Goal: Use online tool/utility

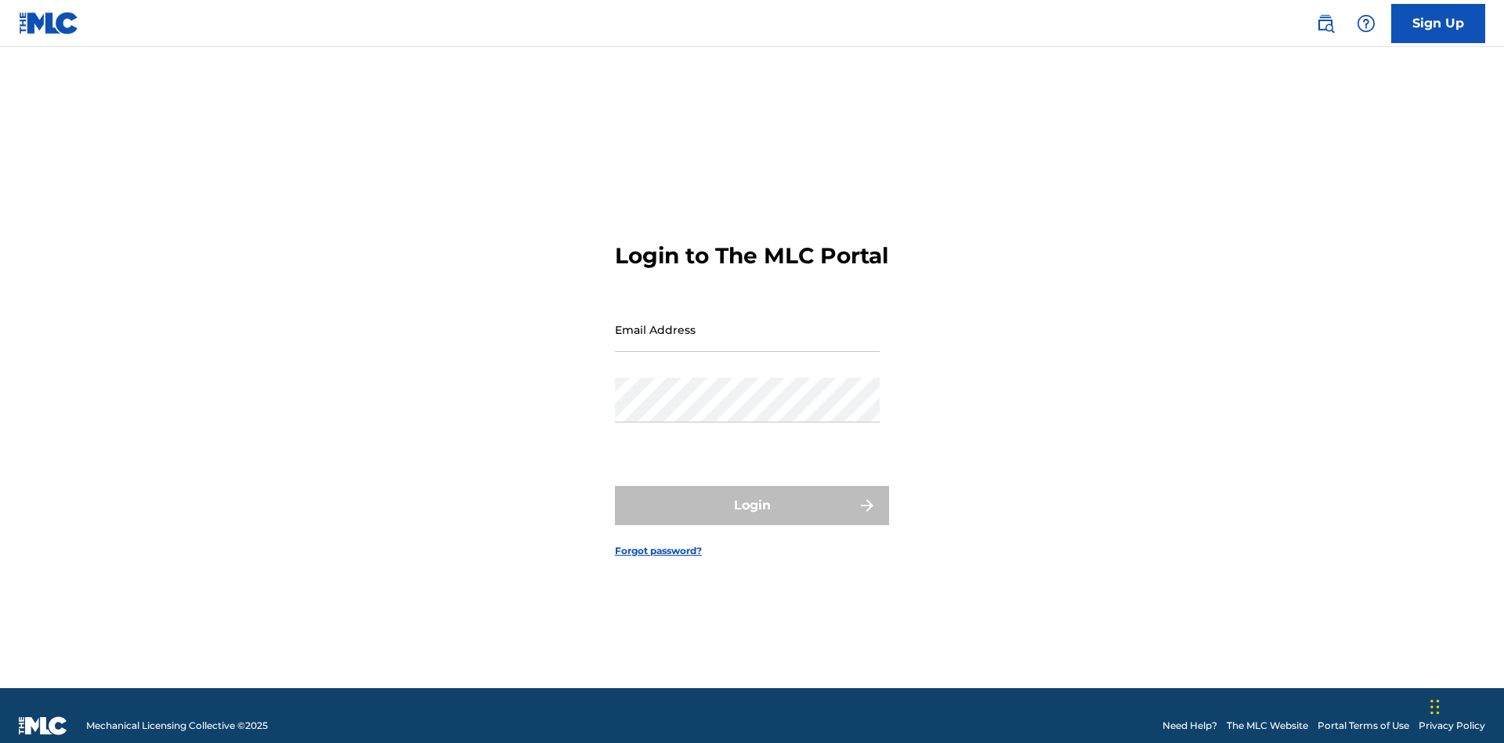
scroll to position [20, 0]
click at [747, 322] on input "Email Address" at bounding box center [747, 329] width 265 height 45
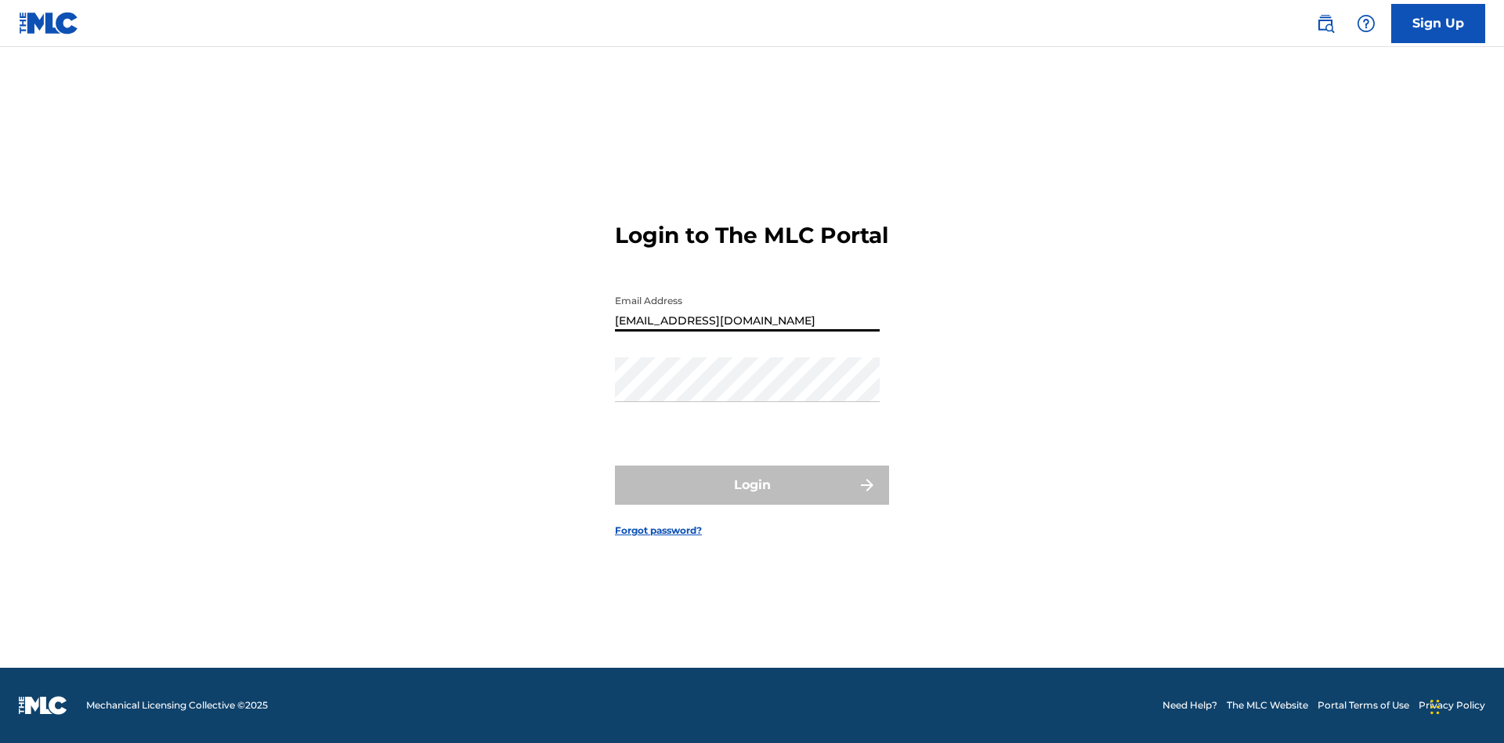
type input "[EMAIL_ADDRESS][DOMAIN_NAME]"
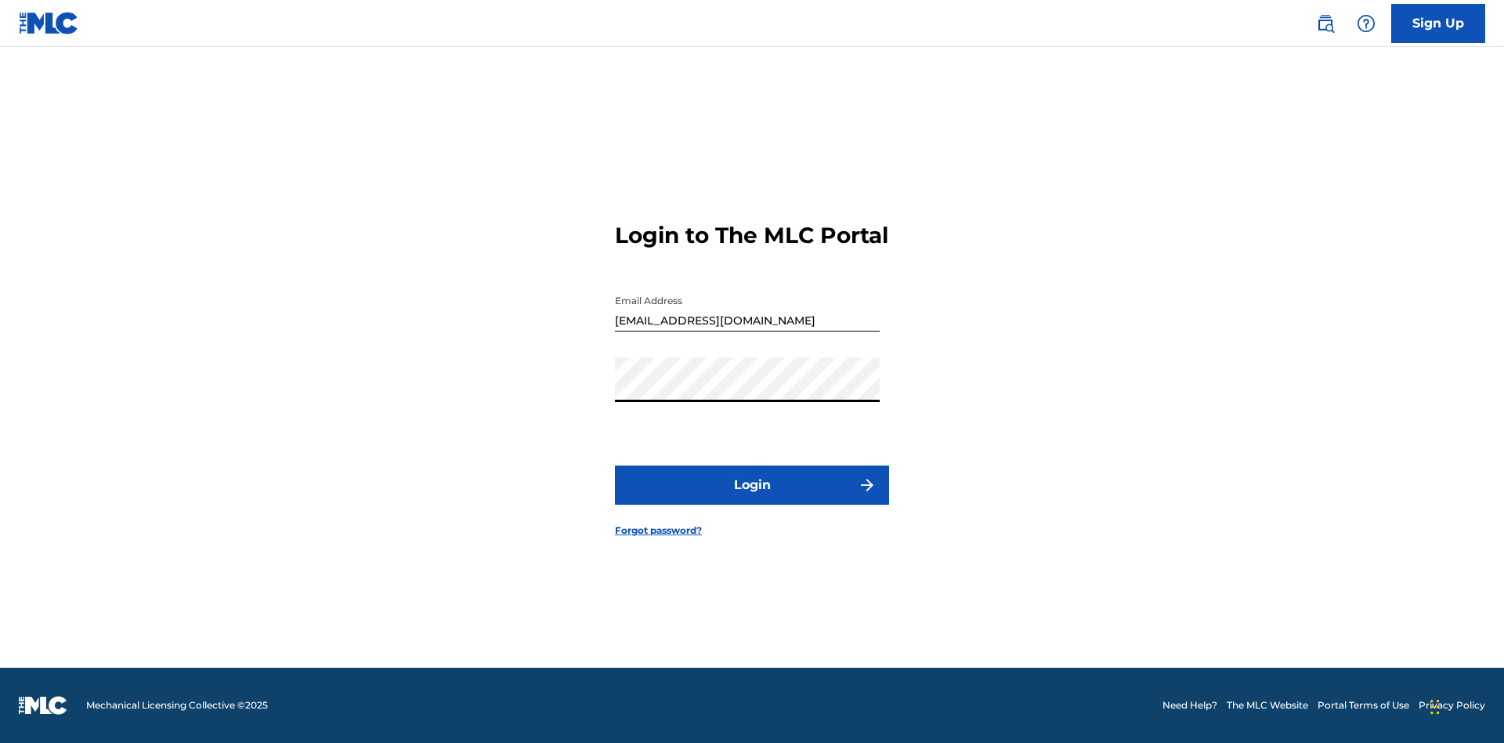
click at [752, 498] on button "Login" at bounding box center [752, 484] width 274 height 39
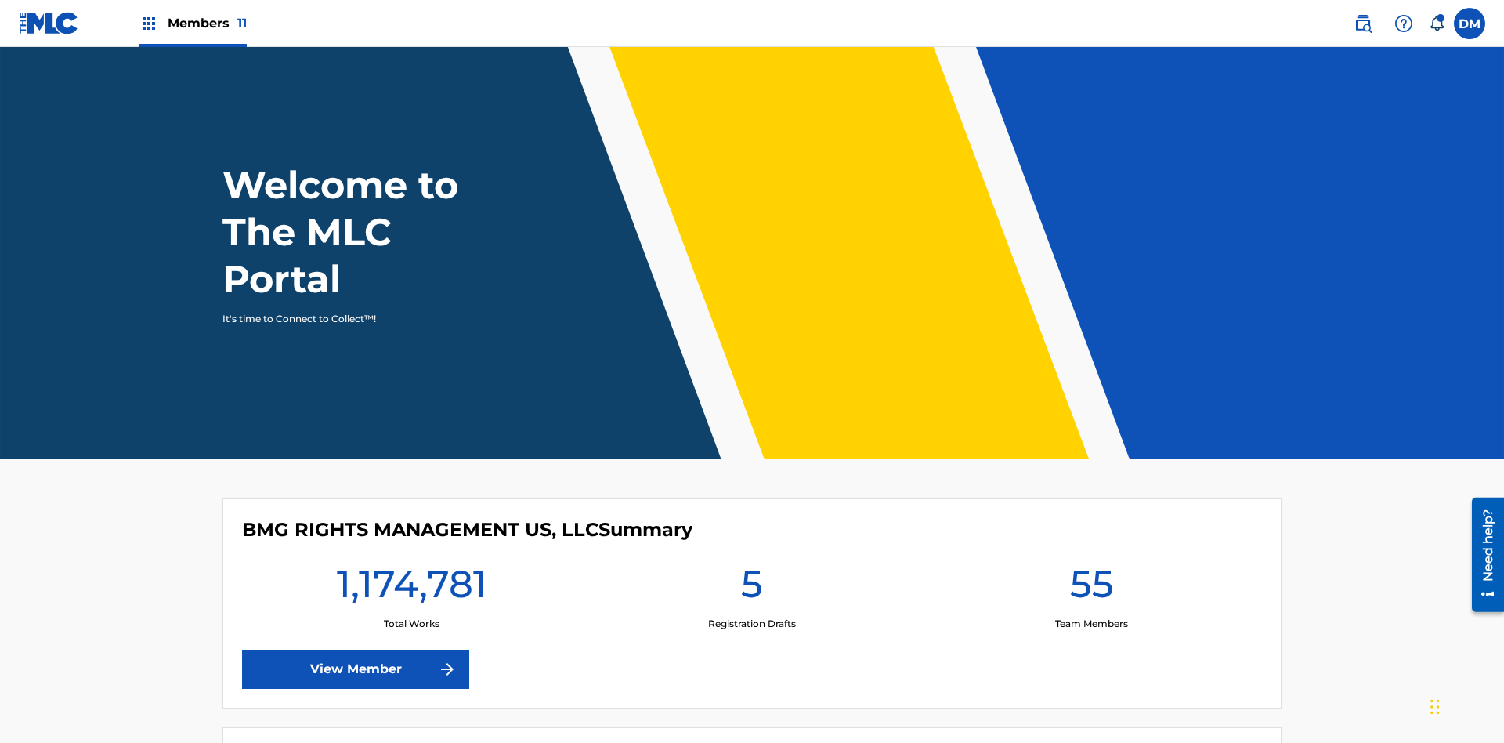
scroll to position [67, 0]
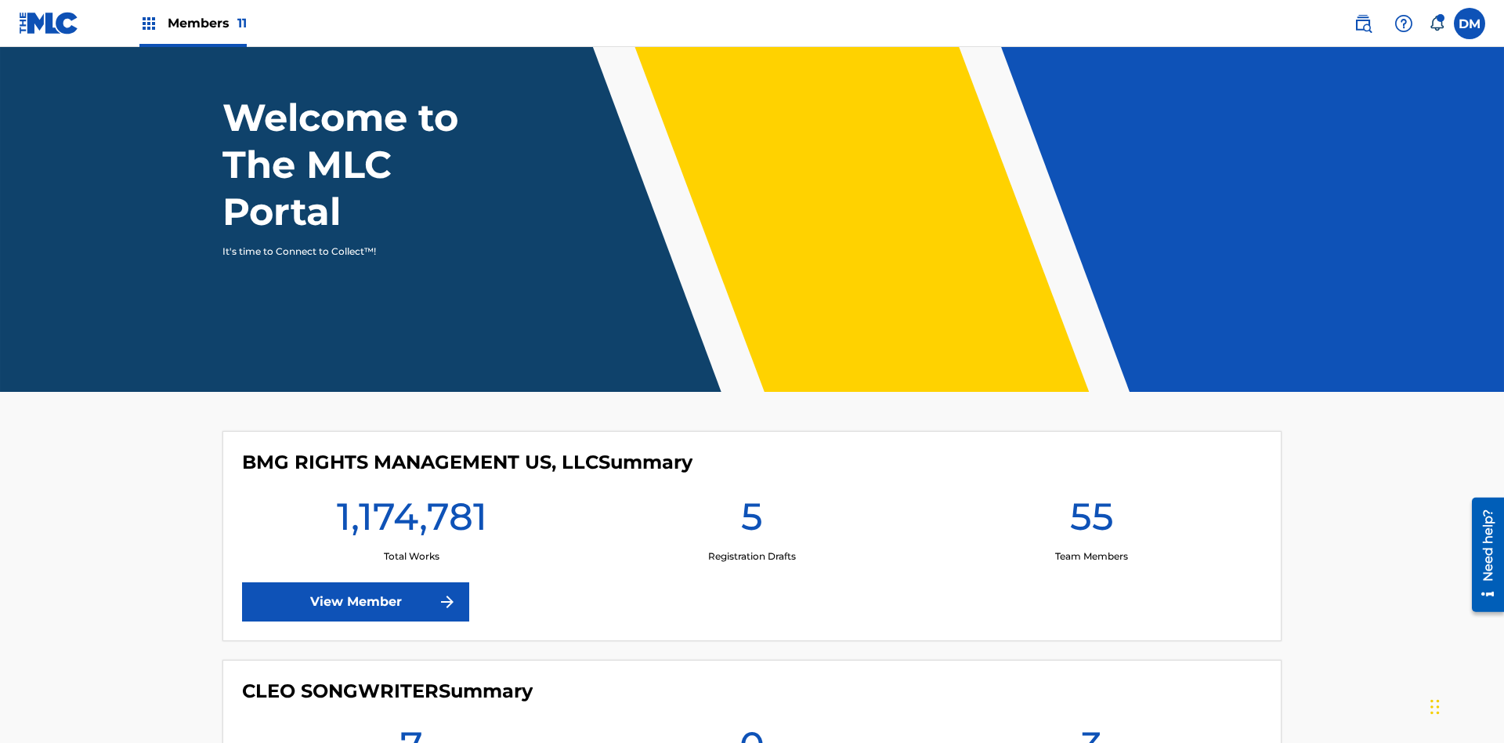
click at [193, 23] on span "Members 11" at bounding box center [207, 23] width 79 height 18
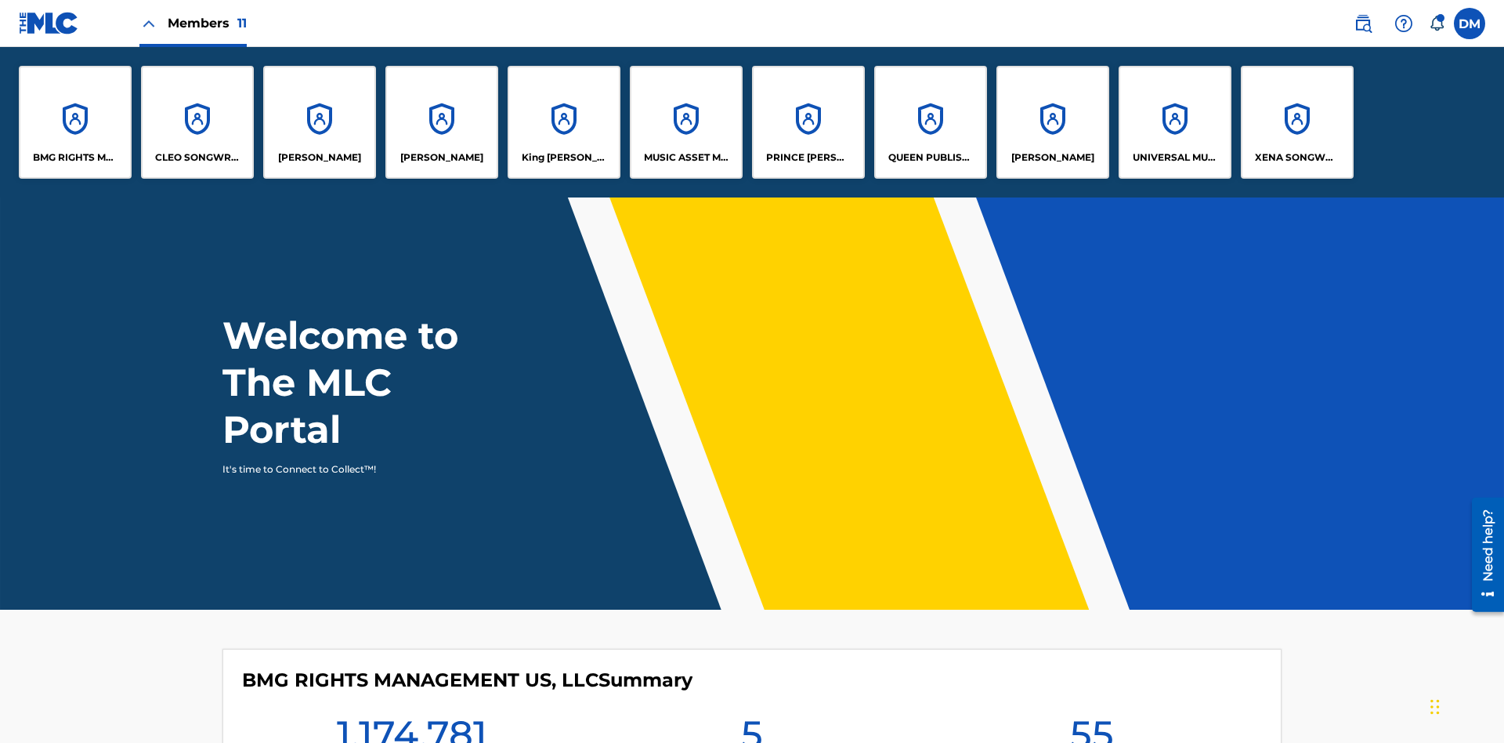
click at [563, 157] on p "King [PERSON_NAME]" at bounding box center [564, 157] width 85 height 14
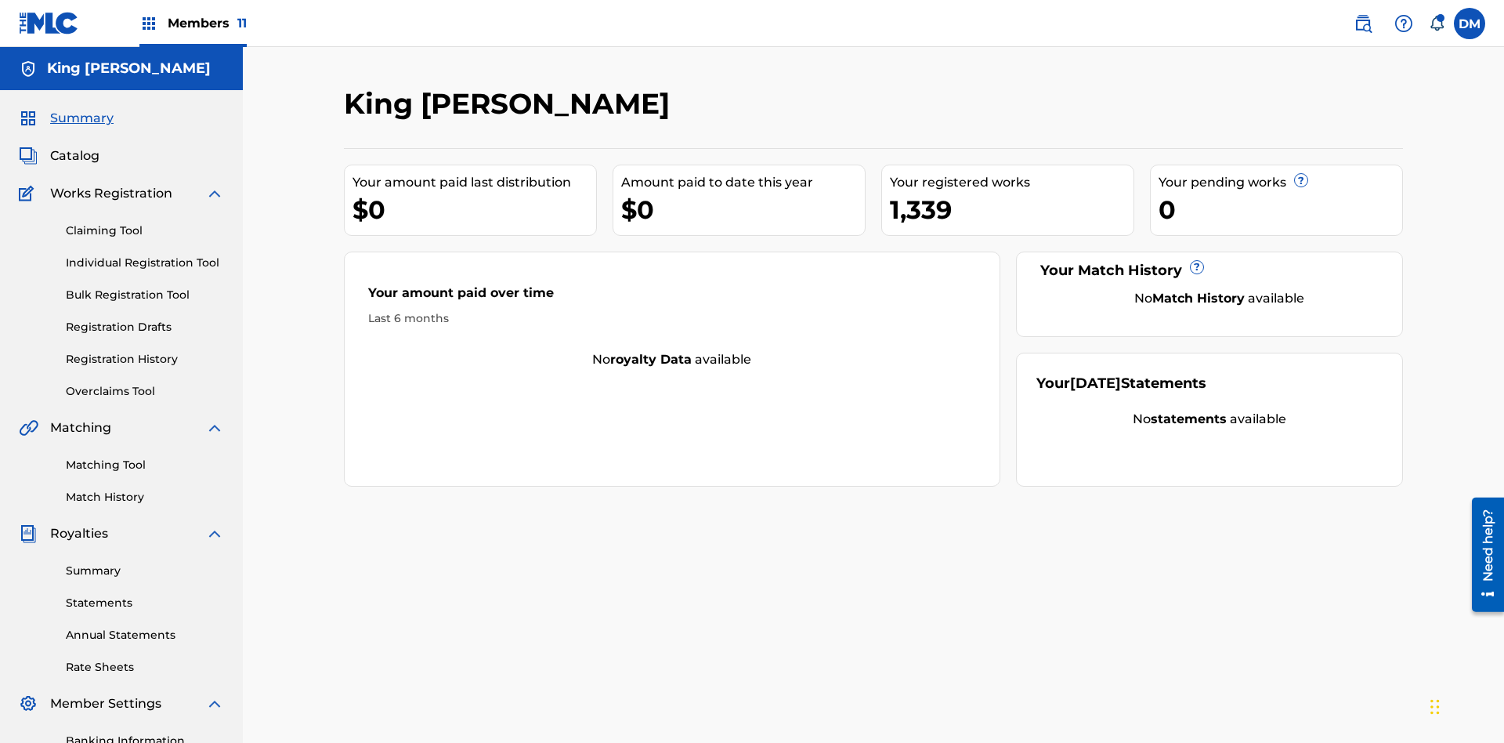
click at [145, 383] on link "Overclaims Tool" at bounding box center [145, 391] width 158 height 16
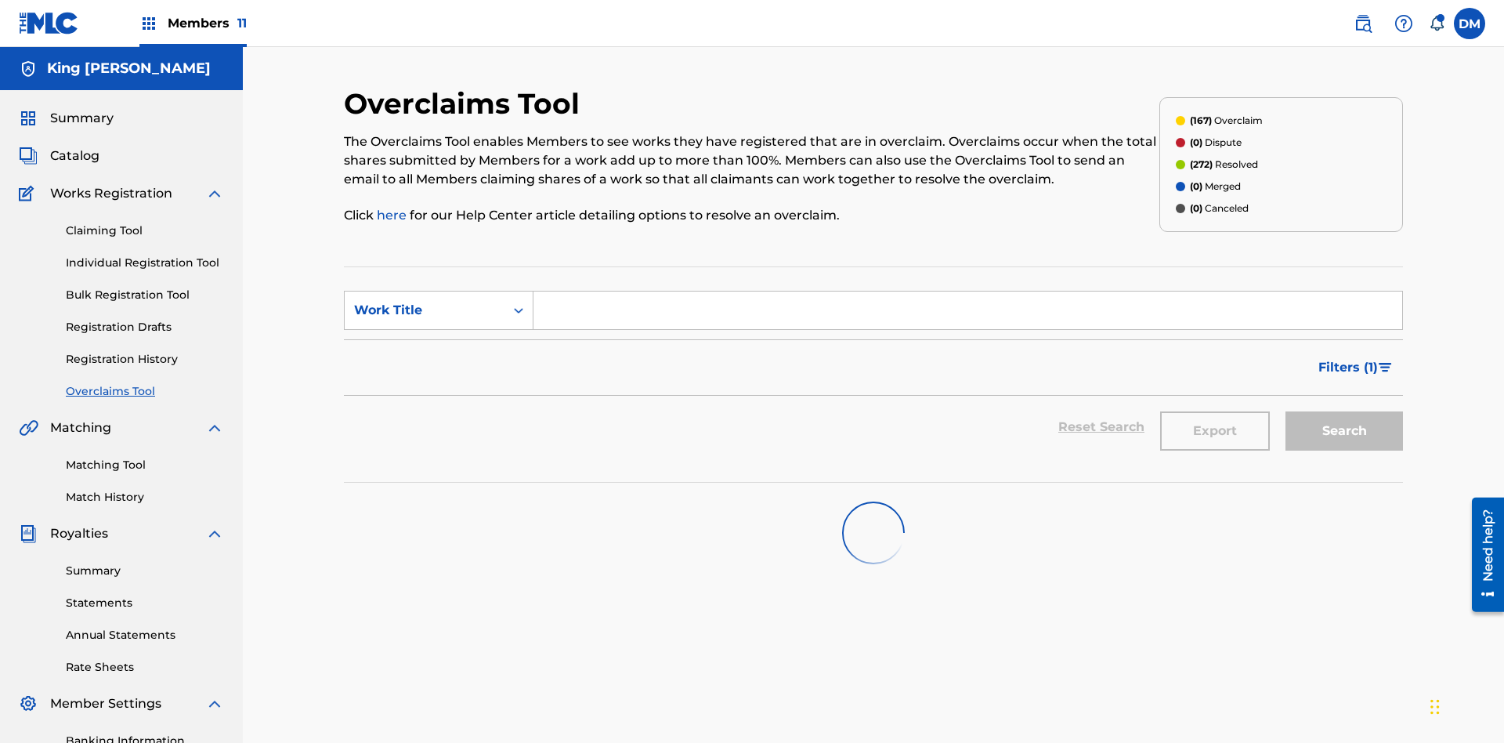
click at [1347, 358] on span "Filters ( 1 )" at bounding box center [1348, 367] width 60 height 19
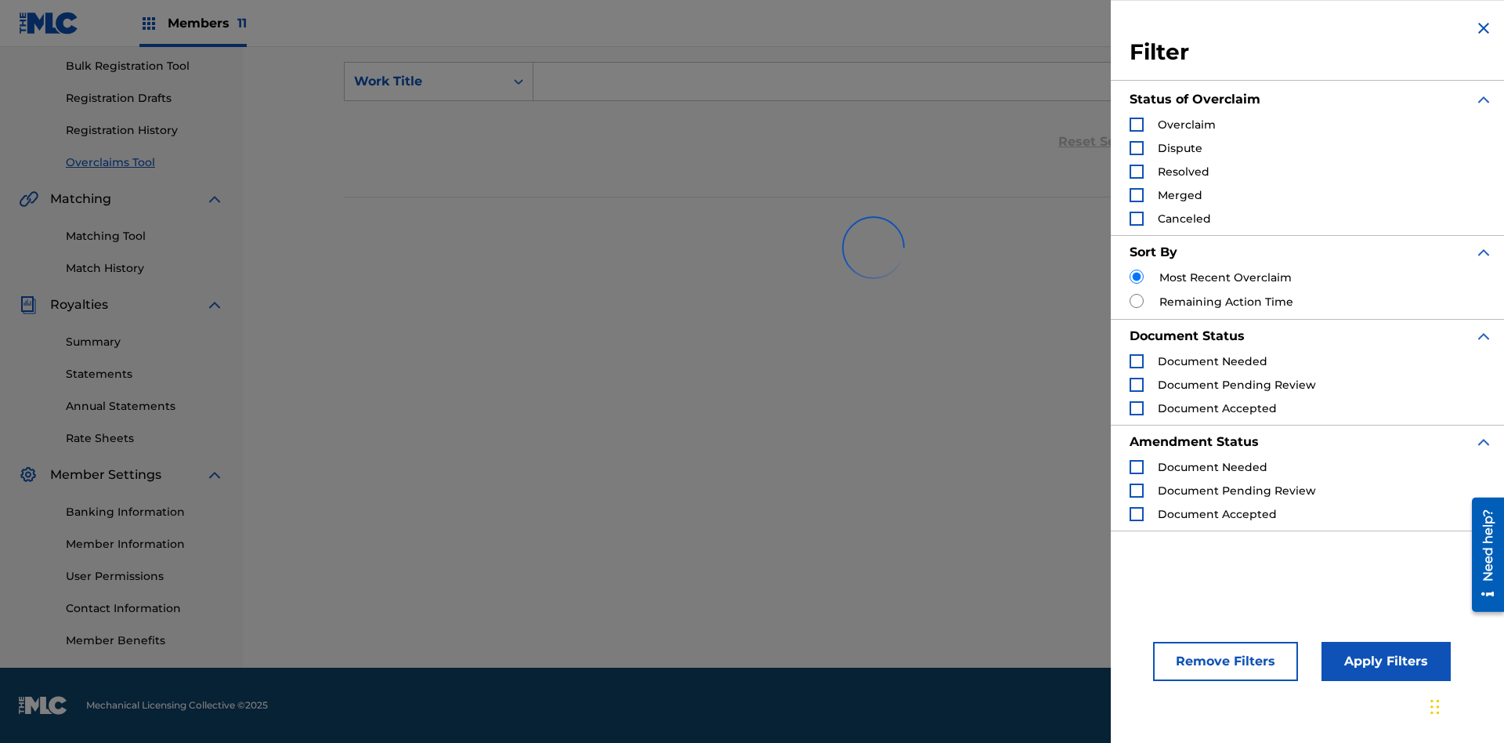
click at [1137, 125] on div "Search Form" at bounding box center [1137, 125] width 14 height 14
click at [1383, 661] on button "Apply Filters" at bounding box center [1386, 661] width 129 height 39
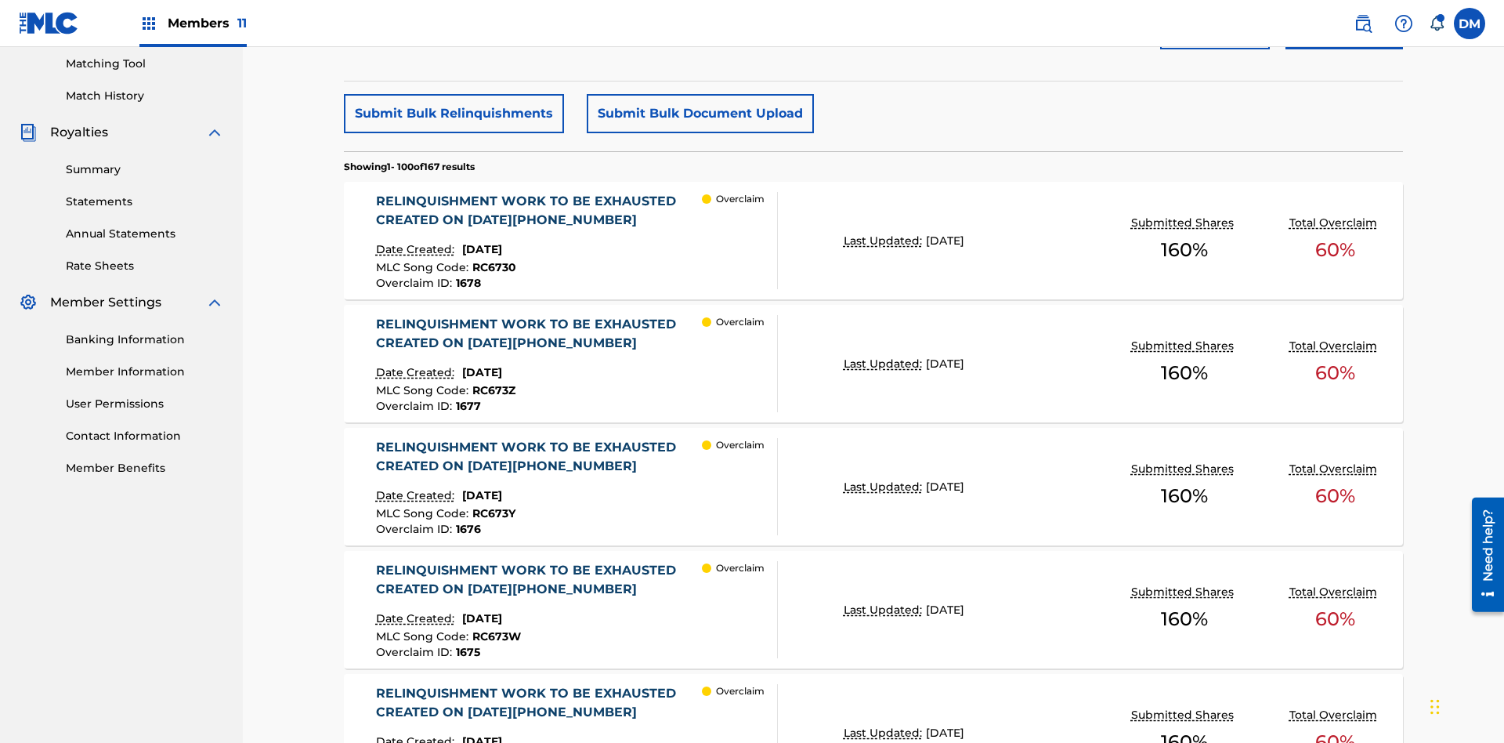
click at [453, 114] on button "Submit Bulk Relinquishments" at bounding box center [454, 113] width 220 height 39
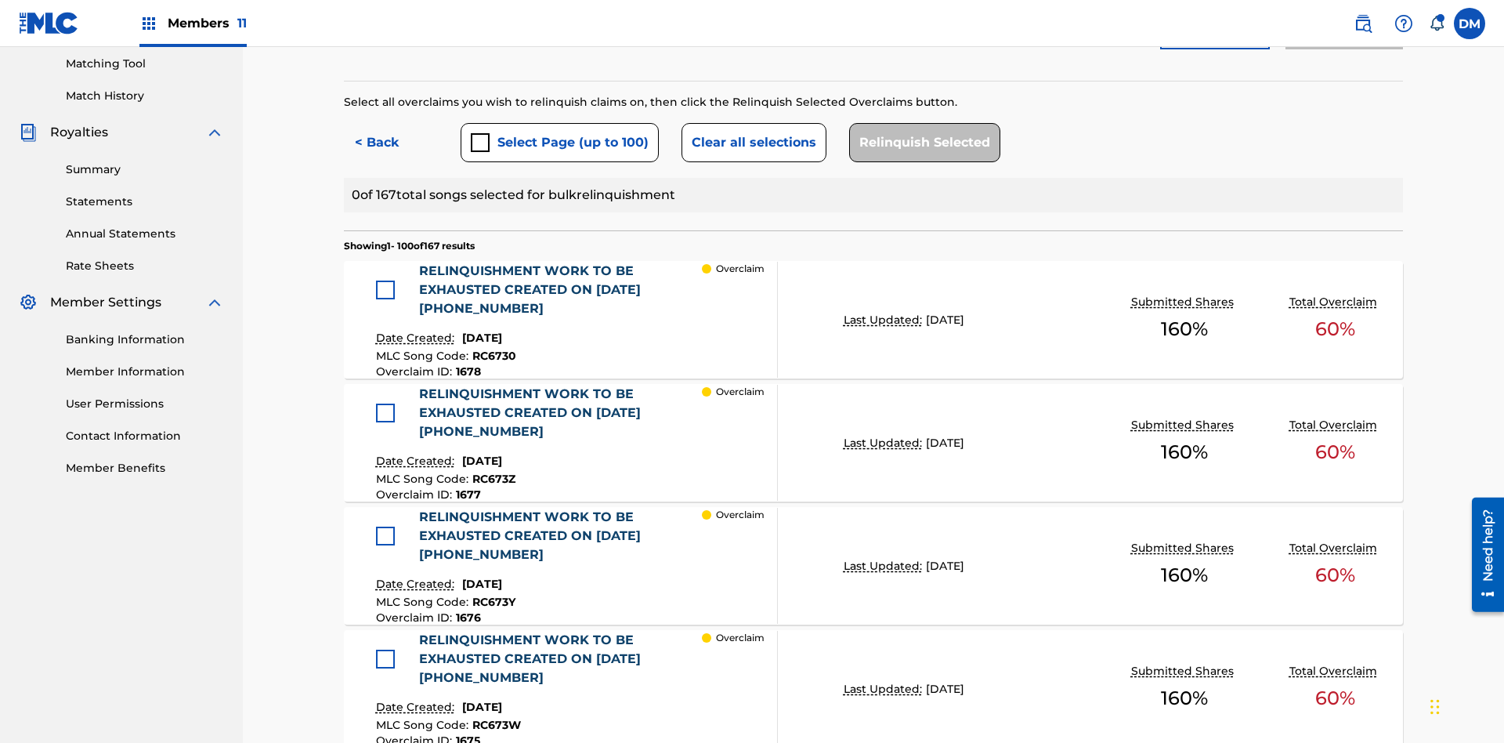
click at [559, 123] on button "Select Page (up to 100)" at bounding box center [560, 142] width 198 height 39
